Goal: Transaction & Acquisition: Book appointment/travel/reservation

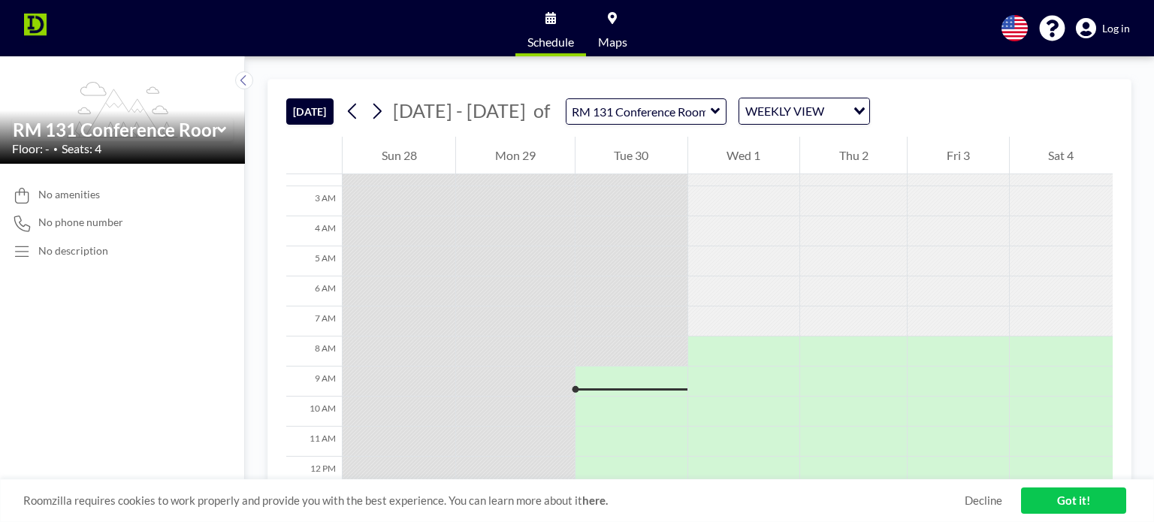
scroll to position [75, 0]
click at [591, 390] on div at bounding box center [632, 385] width 112 height 30
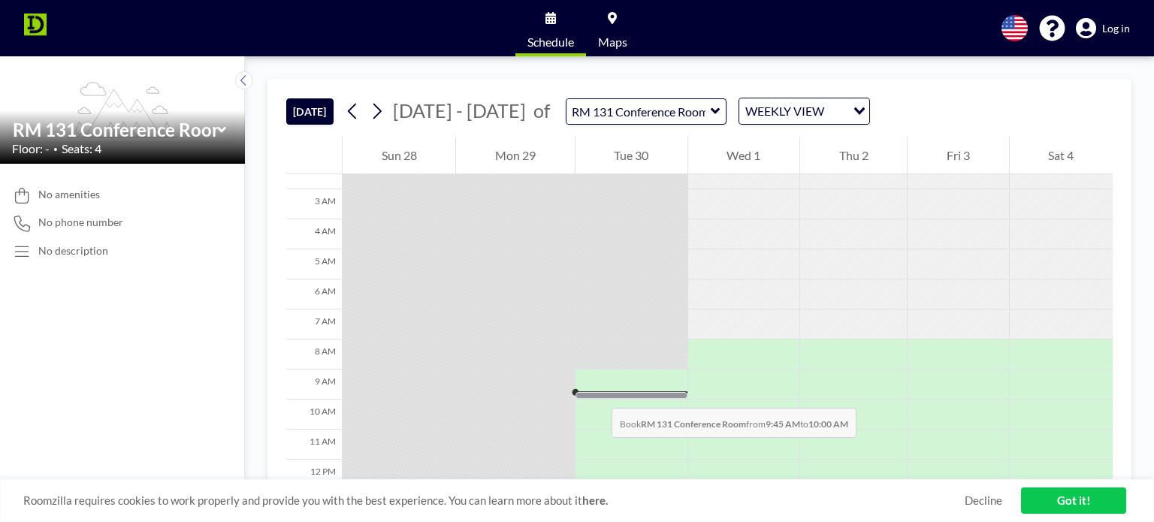
click at [597, 393] on div at bounding box center [632, 395] width 112 height 7
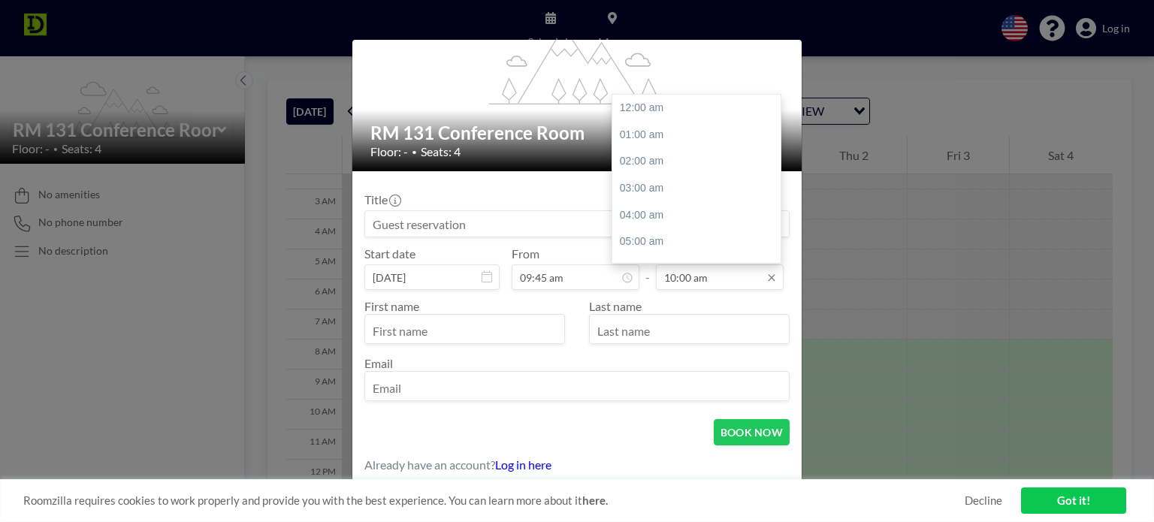
scroll to position [267, 0]
click at [724, 284] on input "10:00 am" at bounding box center [720, 277] width 128 height 26
click at [642, 186] on div "04:00 pm" at bounding box center [700, 193] width 176 height 27
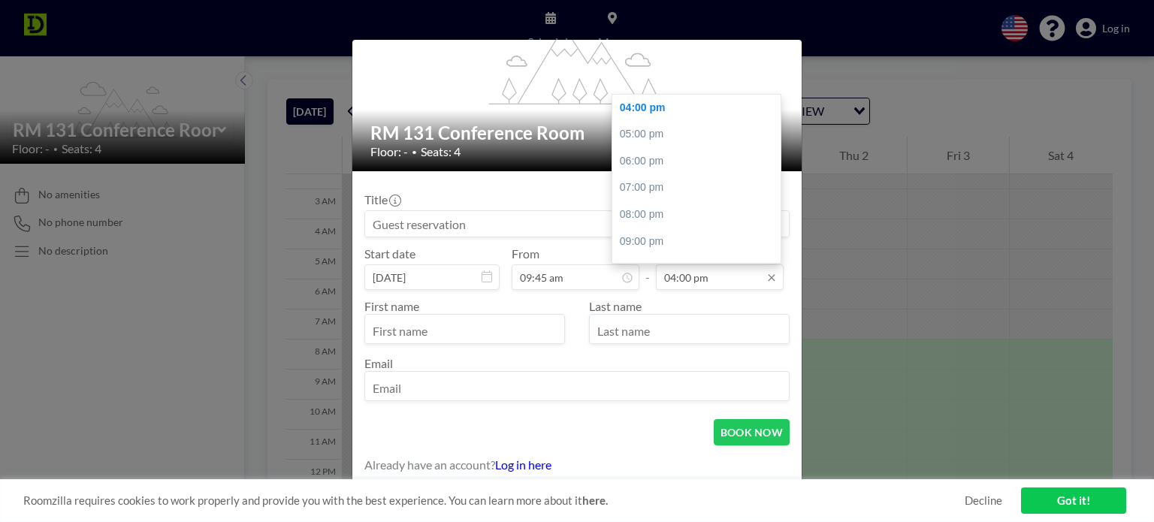
click at [682, 279] on input "04:00 pm" at bounding box center [720, 277] width 128 height 26
click at [645, 151] on div "03:00 pm" at bounding box center [700, 156] width 176 height 27
type input "03:00 pm"
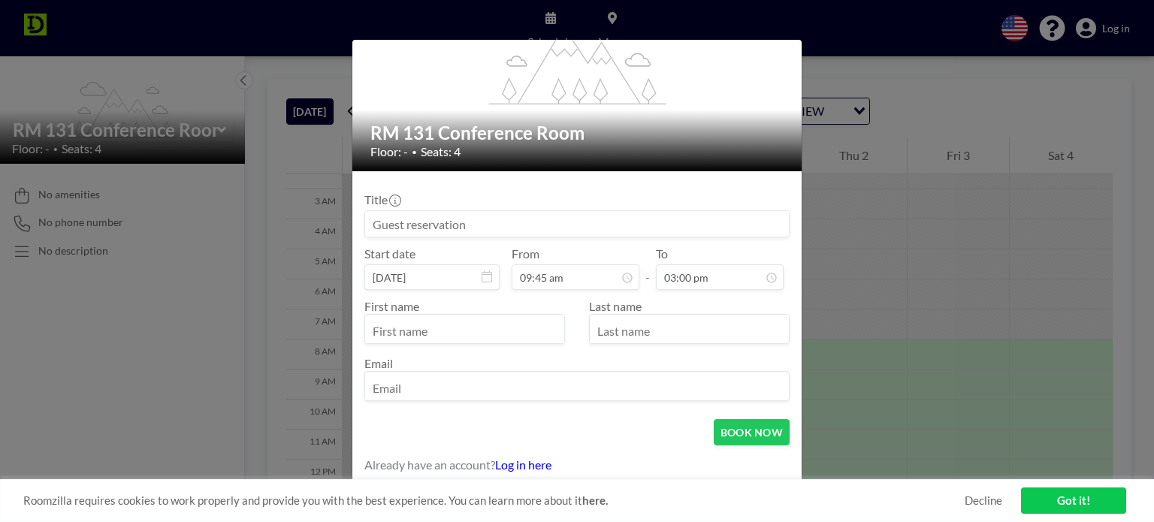
click at [463, 328] on input "text" at bounding box center [464, 331] width 199 height 26
type input "[PERSON_NAME]"
type input "Yanahan"
click at [458, 377] on input "email" at bounding box center [577, 388] width 424 height 26
drag, startPoint x: 497, startPoint y: 390, endPoint x: 419, endPoint y: 393, distance: 79.0
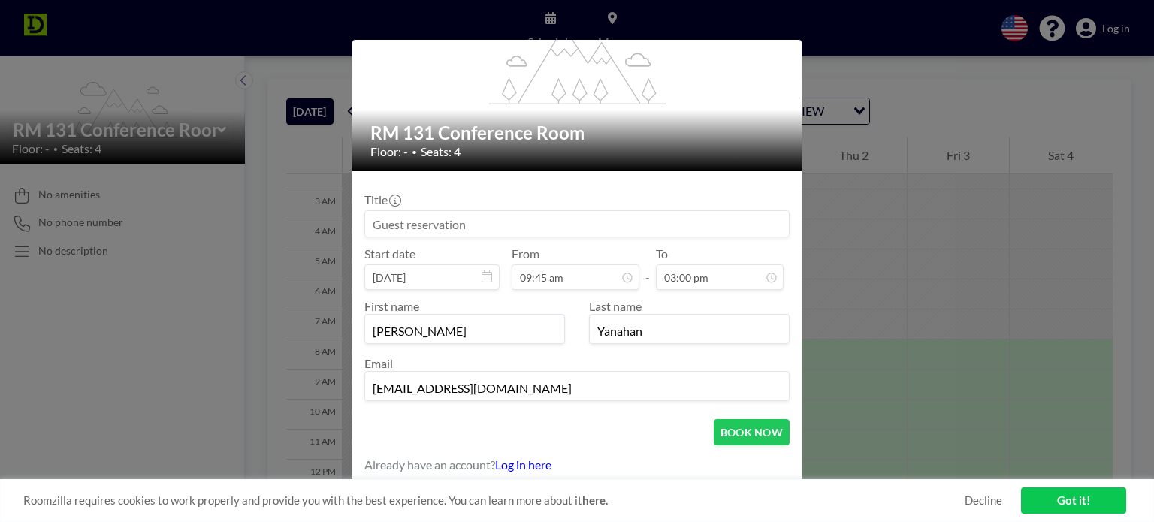
click at [419, 393] on input "[EMAIL_ADDRESS][DOMAIN_NAME]" at bounding box center [577, 388] width 424 height 26
type input "[PERSON_NAME][EMAIL_ADDRESS][DOMAIN_NAME]"
click at [724, 429] on button "BOOK NOW" at bounding box center [752, 432] width 76 height 26
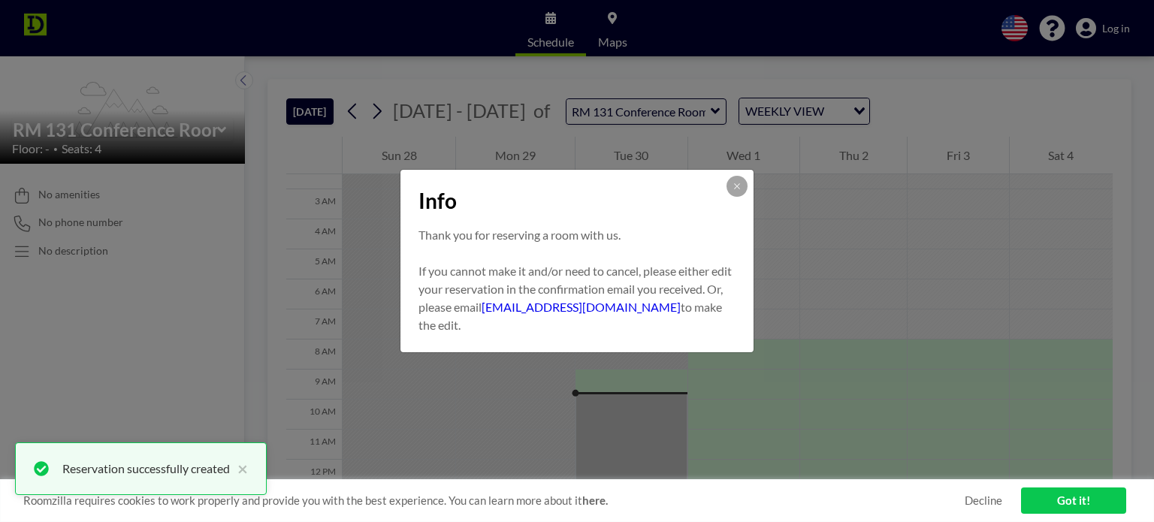
click at [1083, 505] on link "Got it!" at bounding box center [1073, 501] width 105 height 26
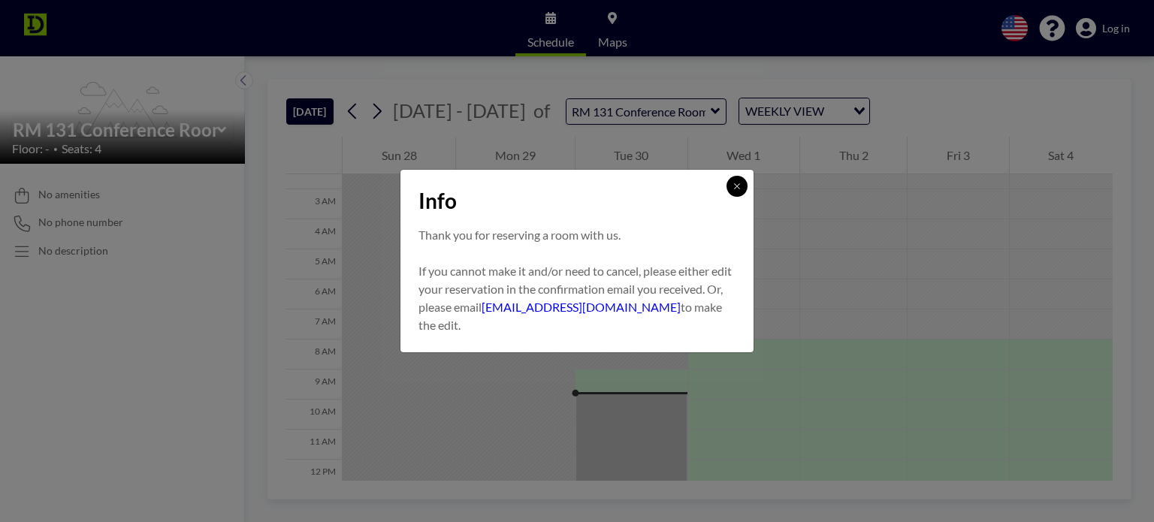
click at [733, 187] on icon at bounding box center [737, 186] width 9 height 9
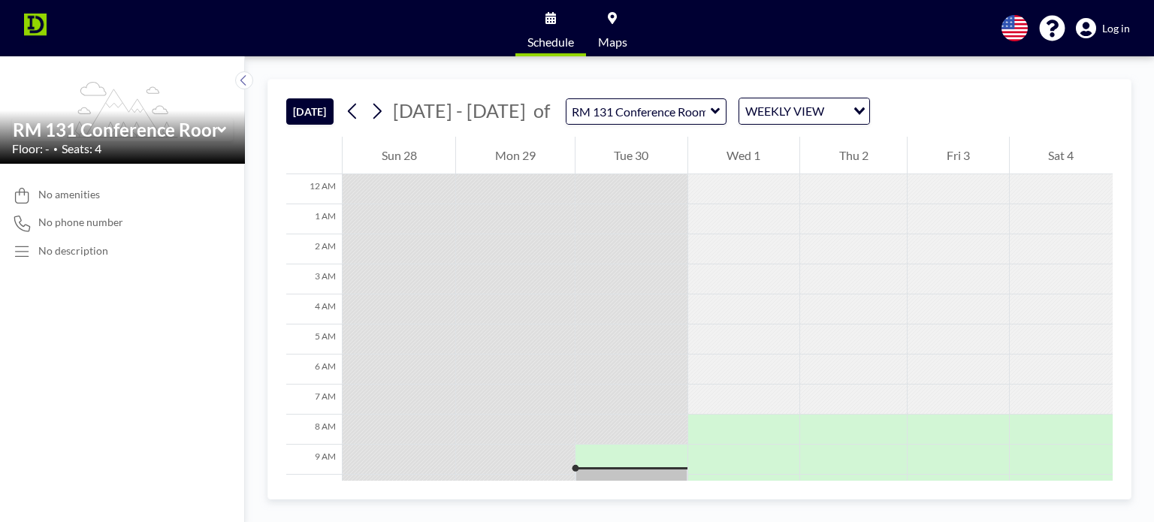
scroll to position [75, 0]
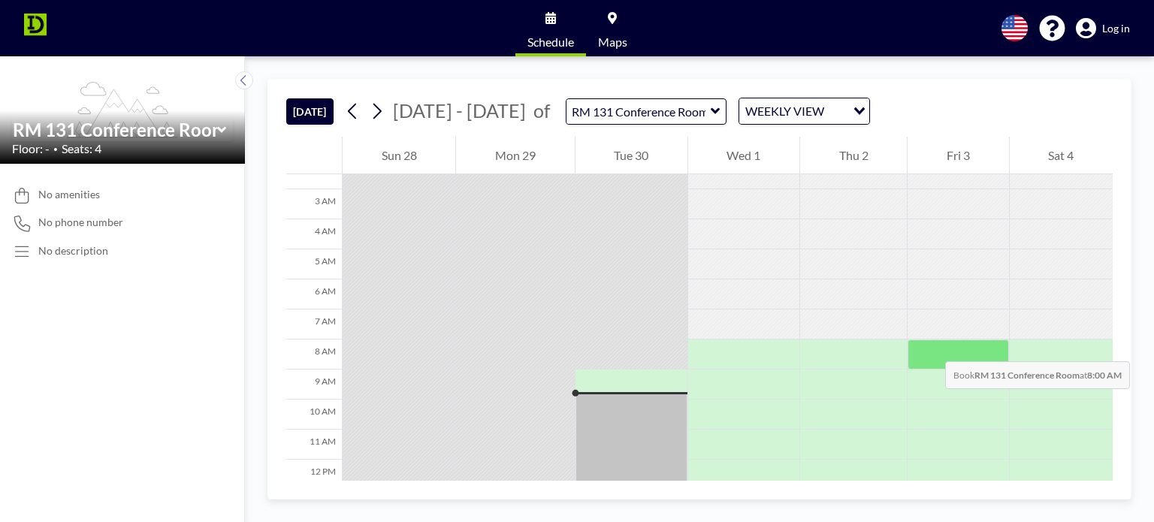
click at [930, 346] on div at bounding box center [958, 355] width 101 height 30
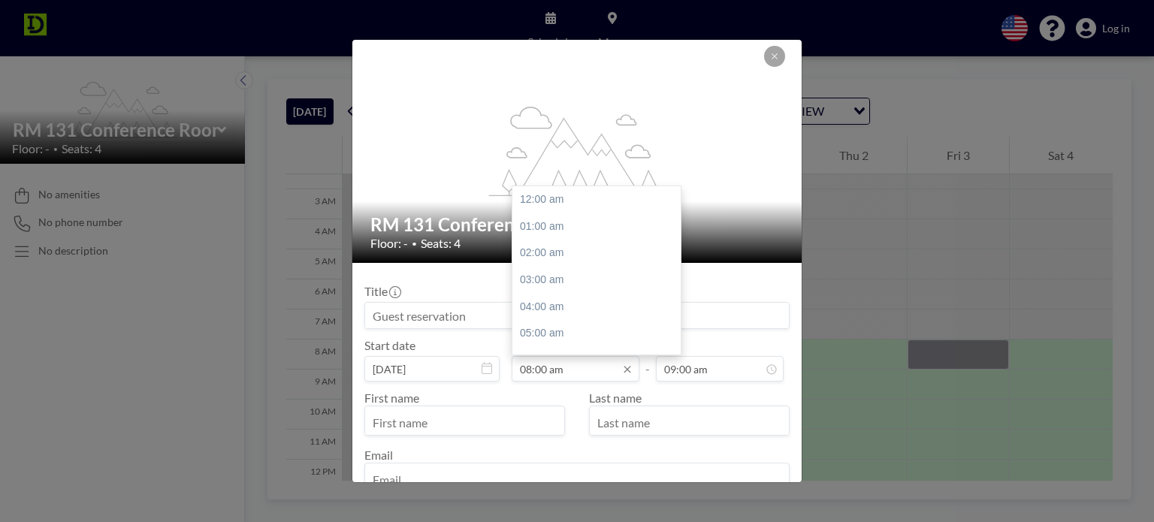
scroll to position [213, 0]
click at [549, 229] on div "09:00 am" at bounding box center [600, 226] width 176 height 27
type input "09:00 am"
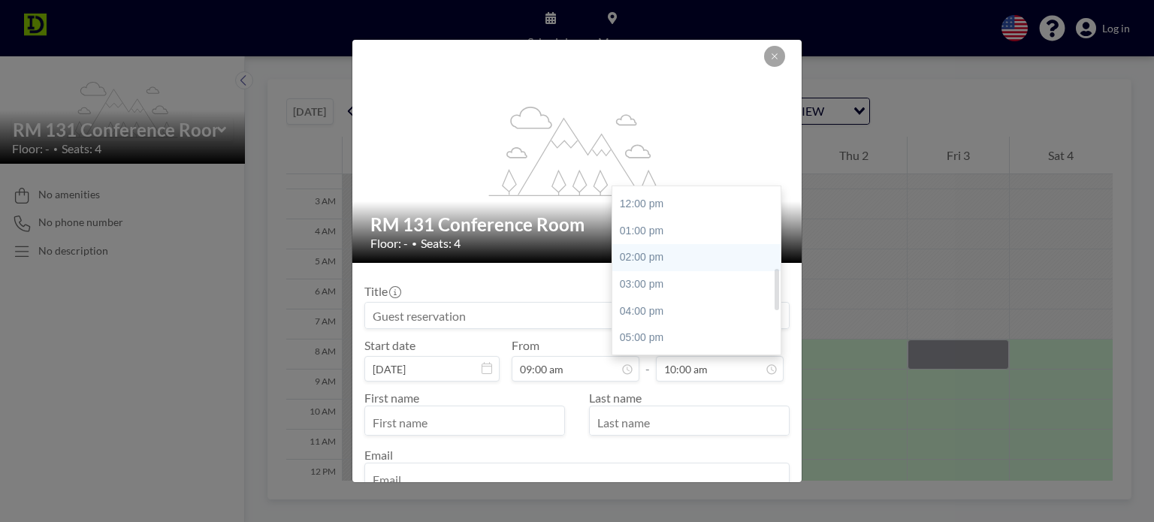
scroll to position [343, 0]
click at [637, 282] on div "04:00 pm" at bounding box center [700, 285] width 176 height 27
type input "04:00 pm"
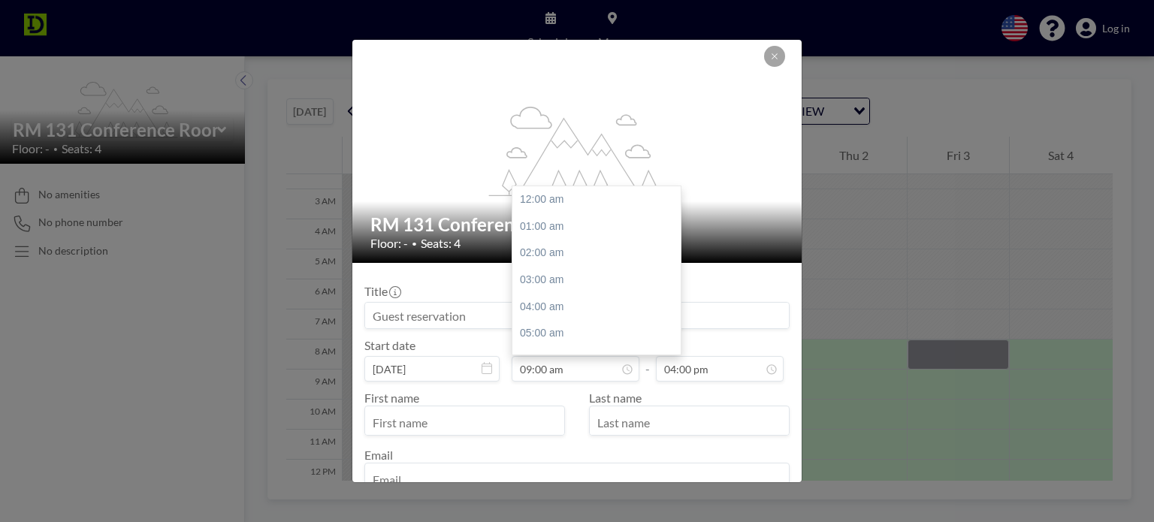
scroll to position [240, 0]
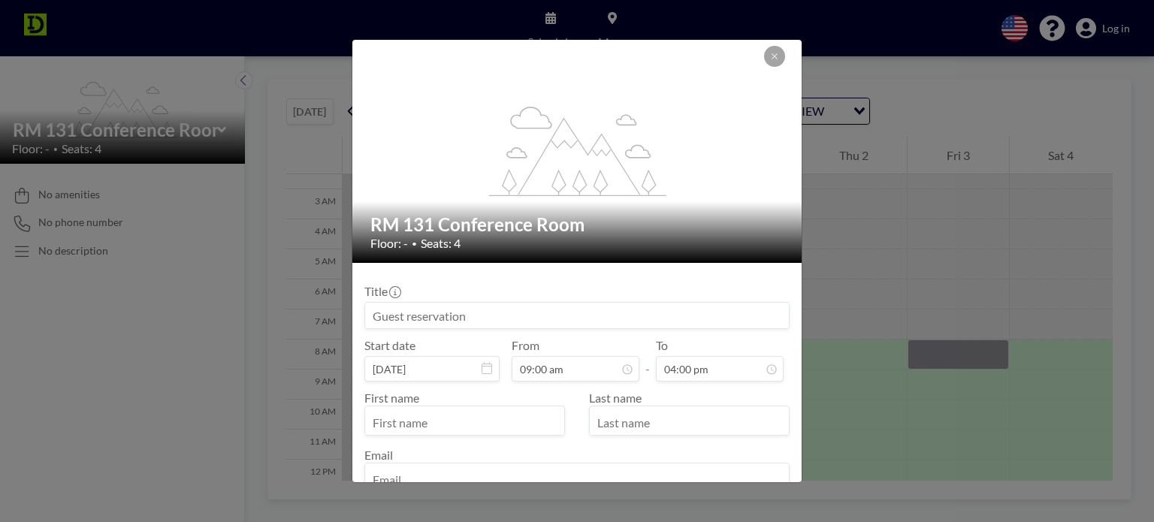
click at [595, 321] on input at bounding box center [577, 316] width 424 height 26
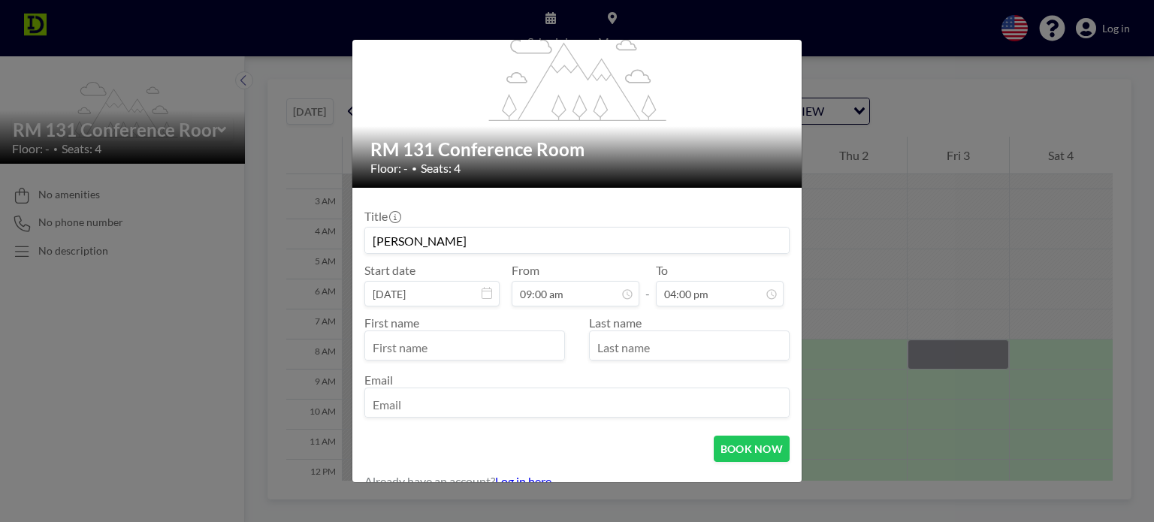
type input "[PERSON_NAME]"
click at [482, 347] on input "text" at bounding box center [464, 347] width 199 height 26
type input "[PERSON_NAME]"
type input "Yanahan"
click at [439, 399] on input "email" at bounding box center [577, 404] width 424 height 26
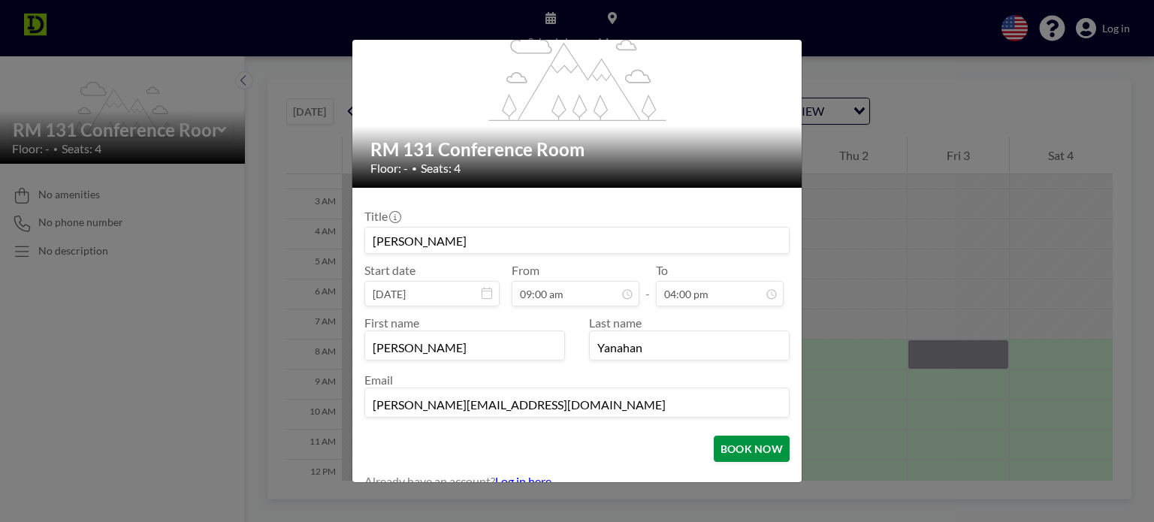
type input "[PERSON_NAME][EMAIL_ADDRESS][DOMAIN_NAME]"
click at [720, 444] on button "BOOK NOW" at bounding box center [752, 449] width 76 height 26
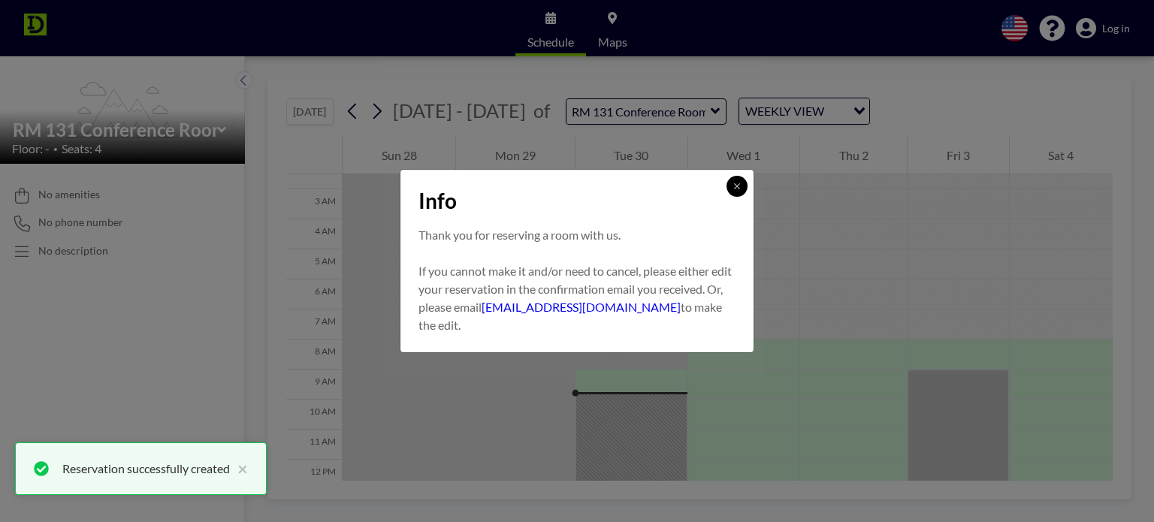
click at [739, 189] on icon at bounding box center [737, 186] width 9 height 9
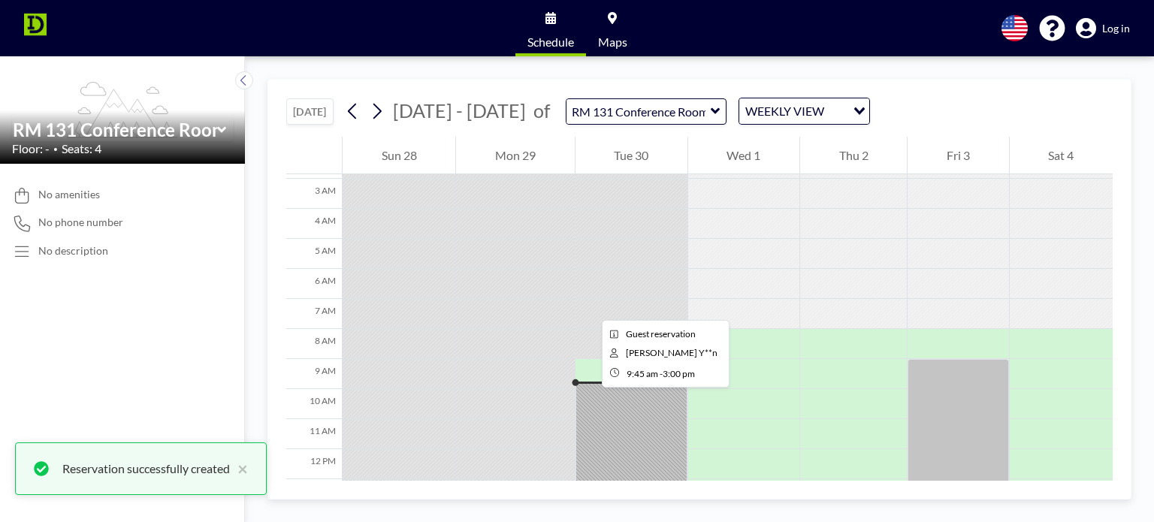
scroll to position [75, 0]
